Goal: Navigation & Orientation: Find specific page/section

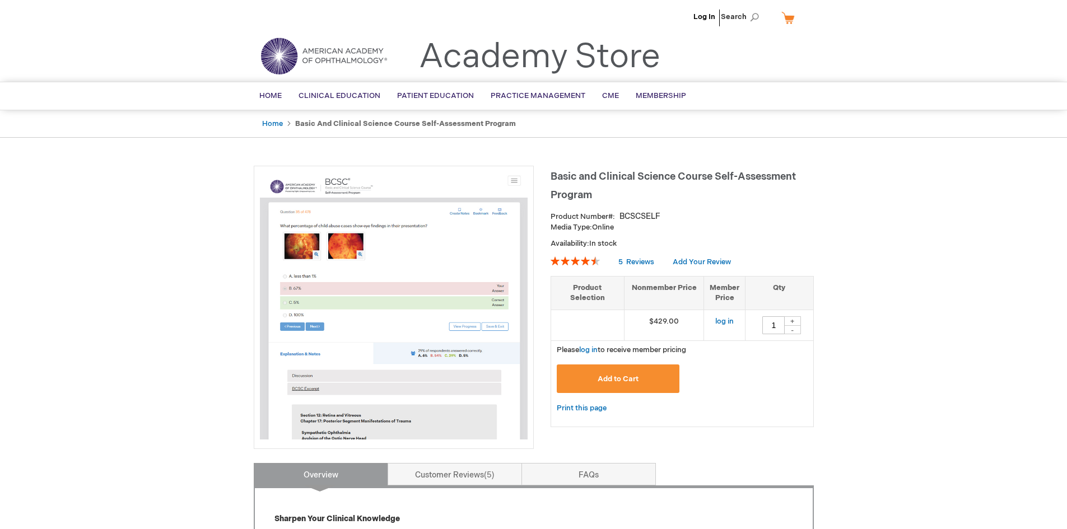
click at [684, 13] on ul "Log In Search" at bounding box center [533, 19] width 577 height 39
click at [706, 20] on link "Log In" at bounding box center [704, 16] width 22 height 9
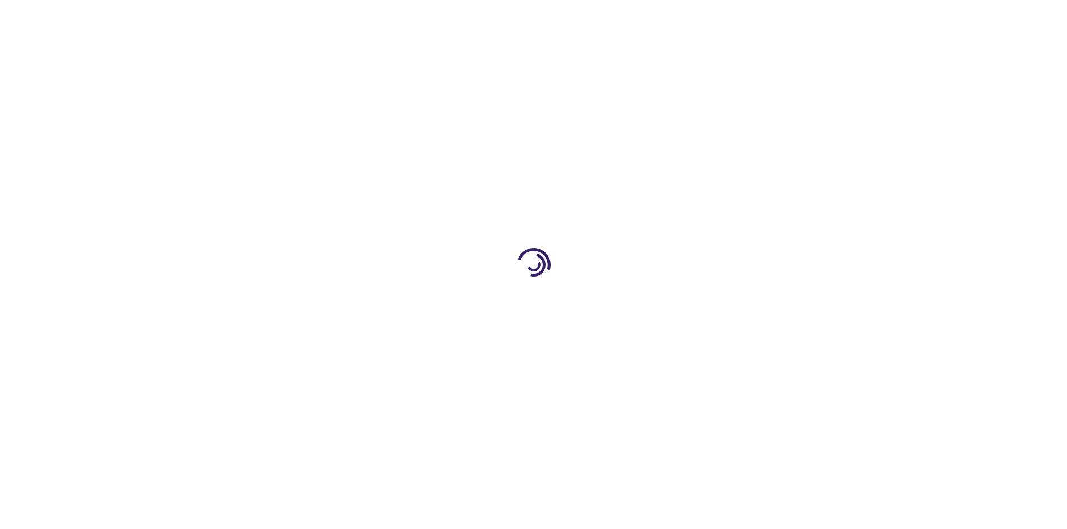
type input "1"
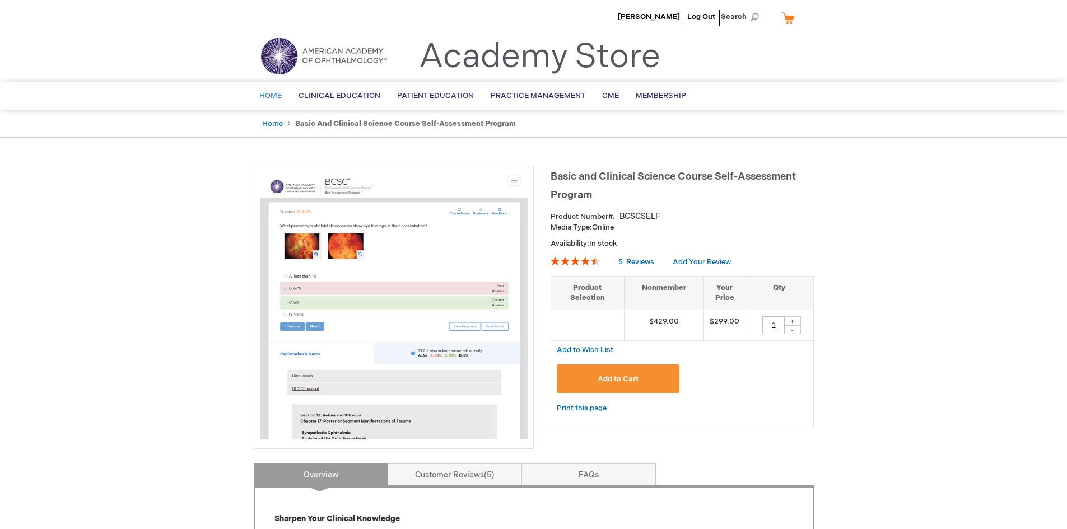
click at [278, 98] on span "Home" at bounding box center [270, 95] width 22 height 9
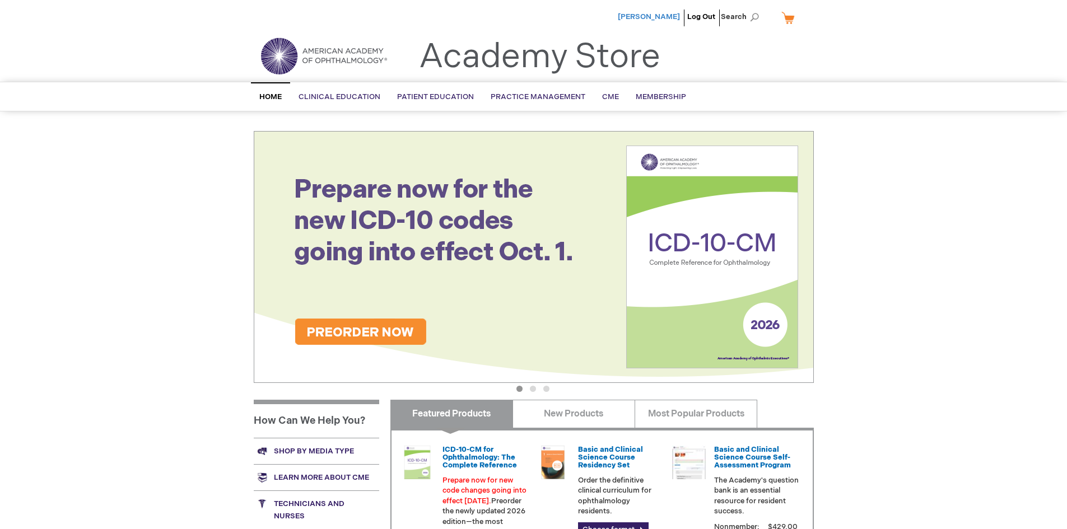
click at [665, 14] on span "[PERSON_NAME]" at bounding box center [649, 16] width 62 height 9
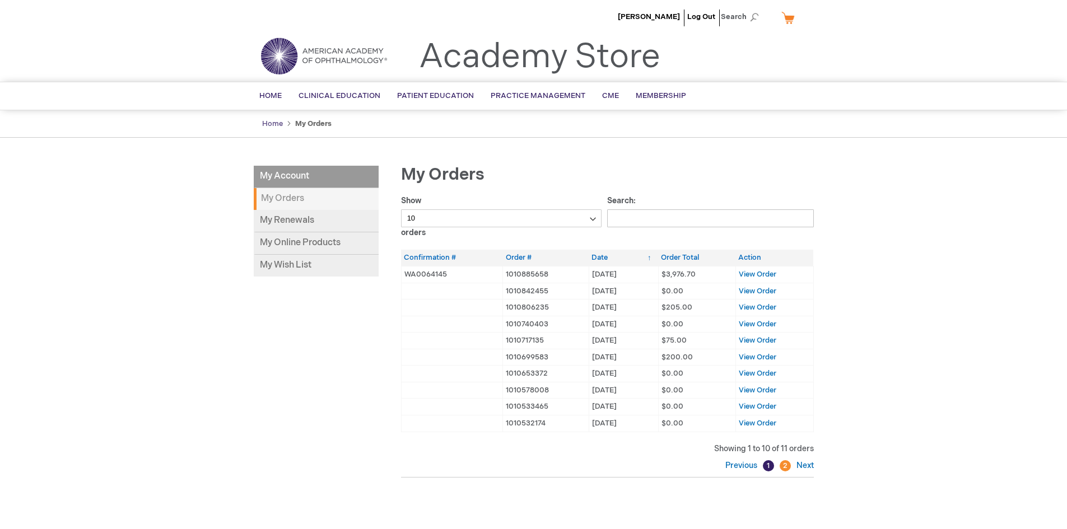
click at [267, 123] on link "Home" at bounding box center [272, 123] width 21 height 9
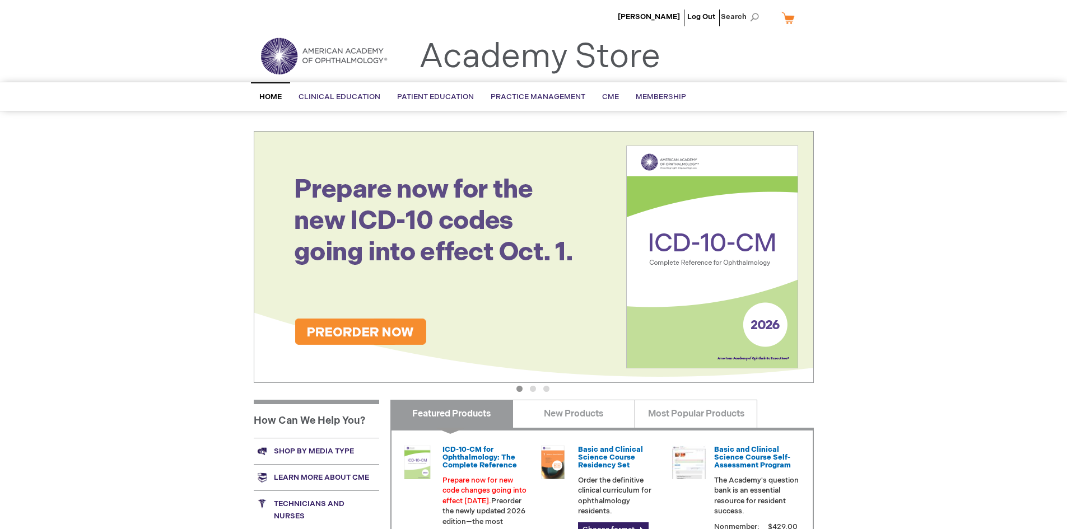
click at [274, 95] on span "Home" at bounding box center [270, 96] width 22 height 9
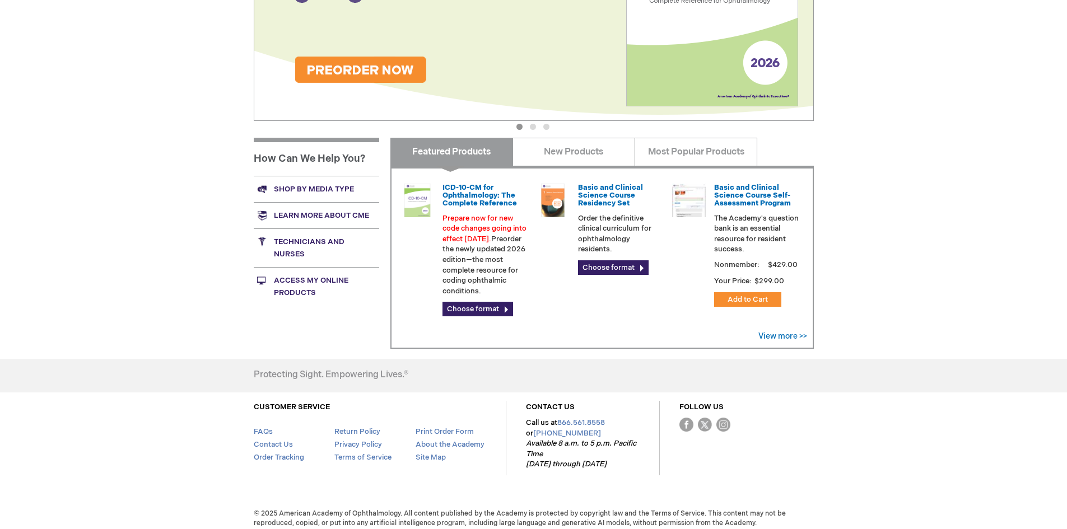
scroll to position [269, 0]
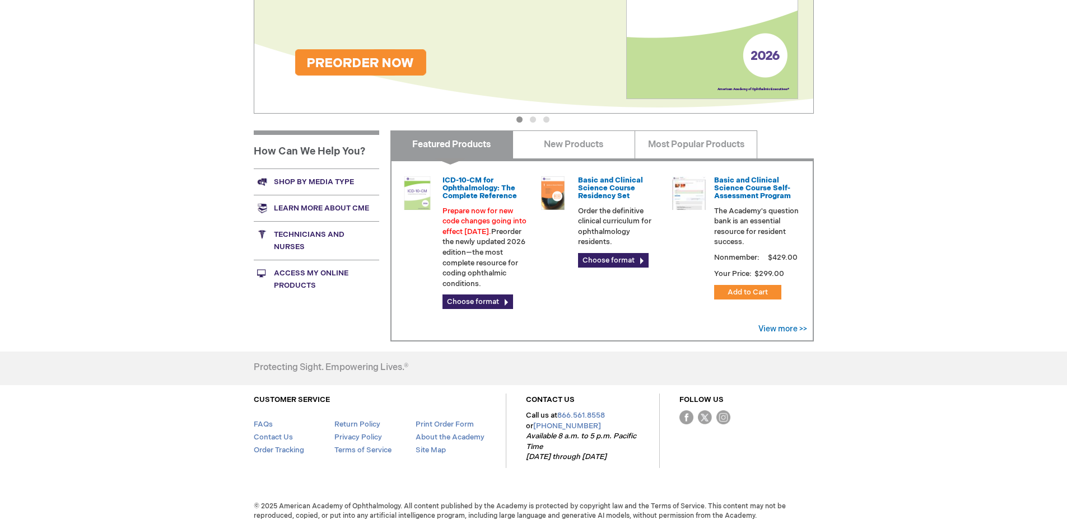
click at [294, 280] on link "Access My Online Products" at bounding box center [316, 279] width 125 height 39
